Goal: Task Accomplishment & Management: Manage account settings

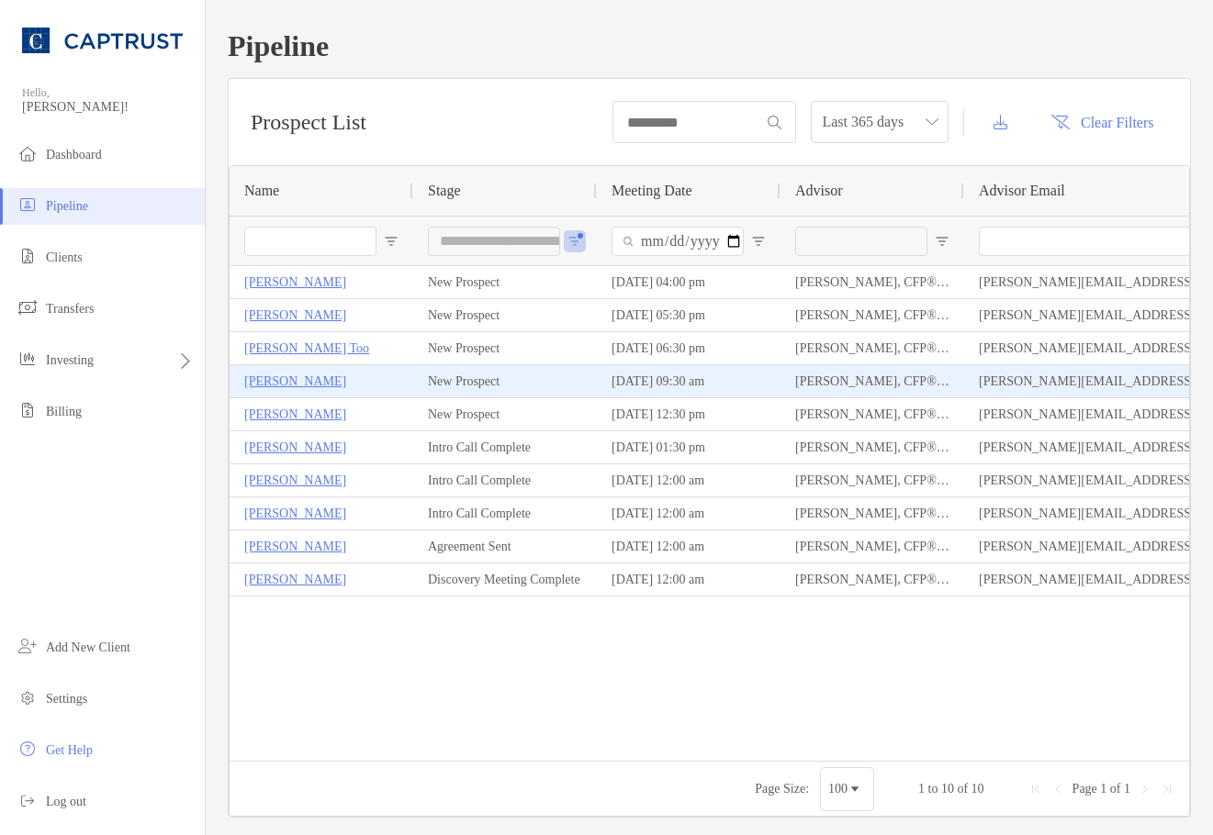
click at [284, 384] on p "[PERSON_NAME]" at bounding box center [295, 381] width 102 height 23
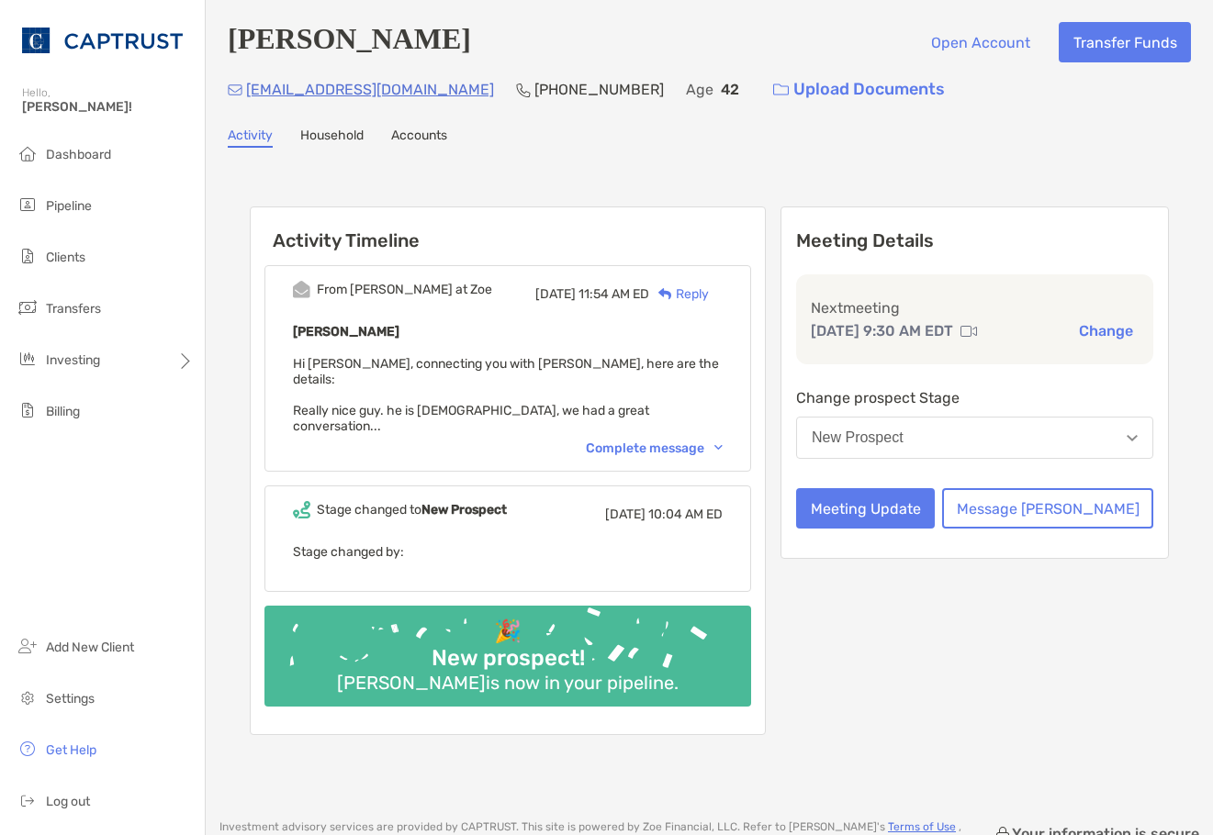
click at [722, 441] on div "Complete message" at bounding box center [654, 449] width 137 height 16
